Goal: Task Accomplishment & Management: Manage account settings

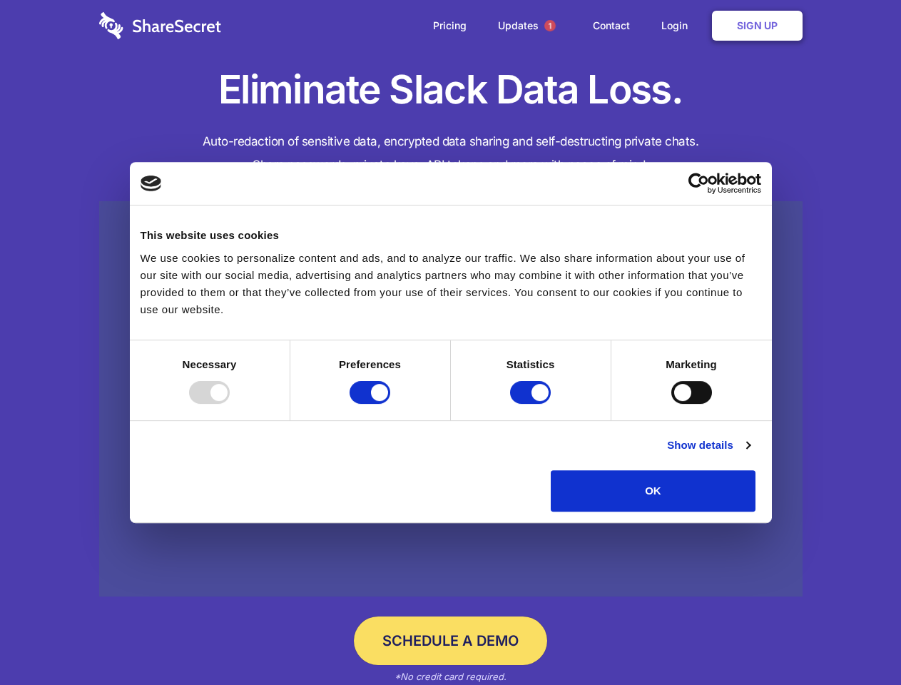
click at [230, 404] on div at bounding box center [209, 392] width 41 height 23
click at [390, 404] on input "Preferences" at bounding box center [369, 392] width 41 height 23
checkbox input "false"
click at [532, 404] on input "Statistics" at bounding box center [530, 392] width 41 height 23
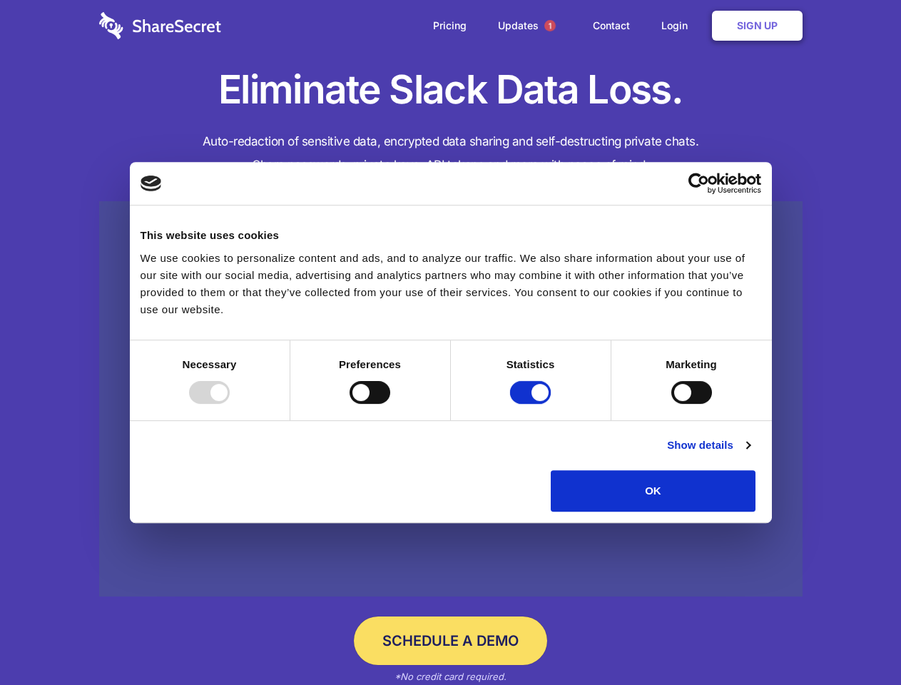
checkbox input "false"
click at [671, 404] on input "Marketing" at bounding box center [691, 392] width 41 height 23
checkbox input "true"
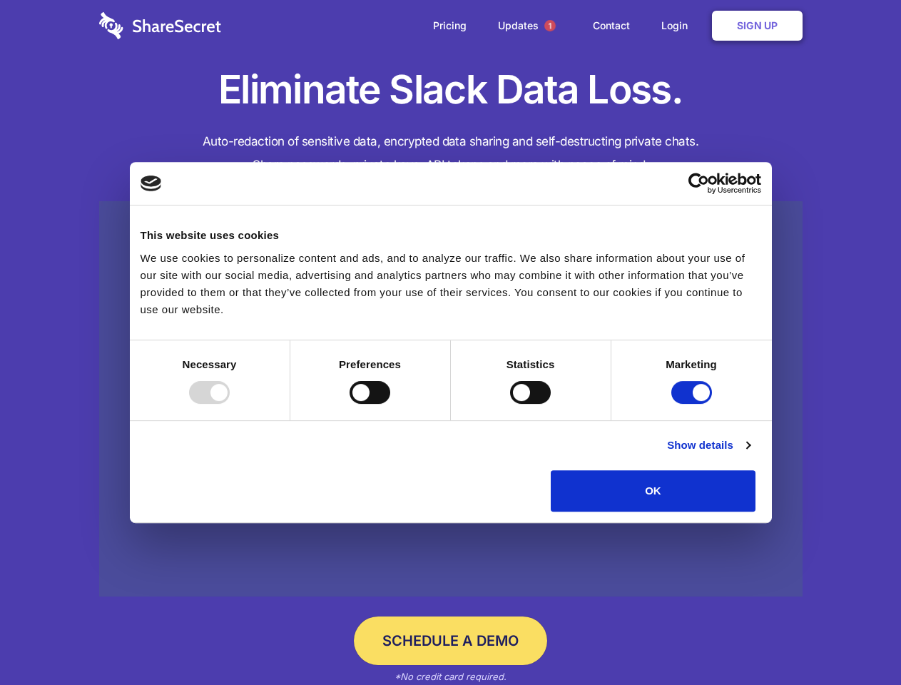
click at [750, 454] on link "Show details" at bounding box center [708, 444] width 83 height 17
